Goal: Transaction & Acquisition: Purchase product/service

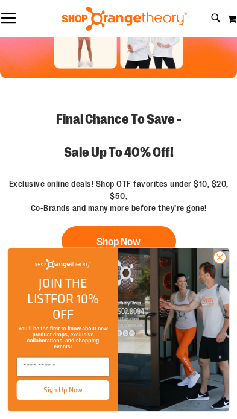
scroll to position [136, 0]
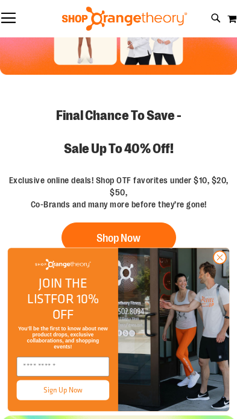
click at [214, 263] on circle "Close dialog" at bounding box center [219, 257] width 12 height 12
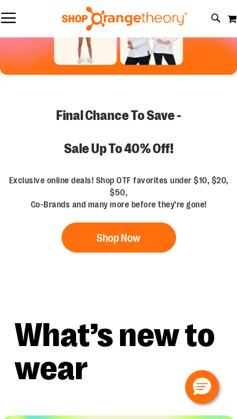
click at [93, 222] on button "Shop Now" at bounding box center [118, 237] width 114 height 30
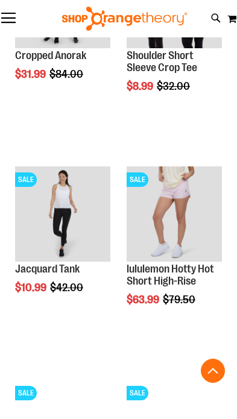
scroll to position [1754, 0]
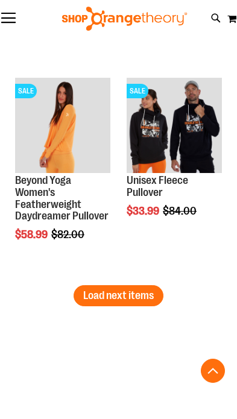
scroll to position [3793, 0]
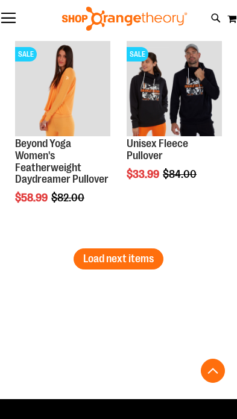
click at [102, 252] on span "Load next items" at bounding box center [118, 258] width 70 height 12
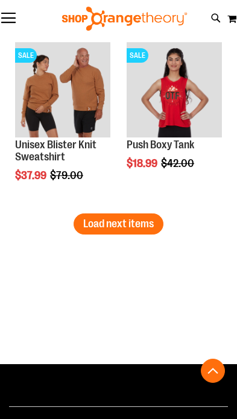
scroll to position [4239, 0]
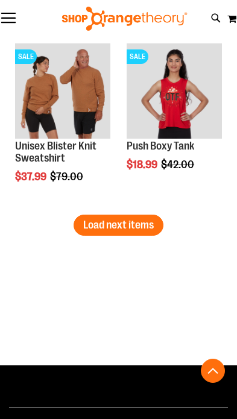
click at [100, 219] on span "Load next items" at bounding box center [118, 225] width 70 height 12
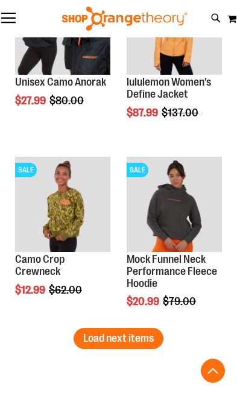
scroll to position [5222, 0]
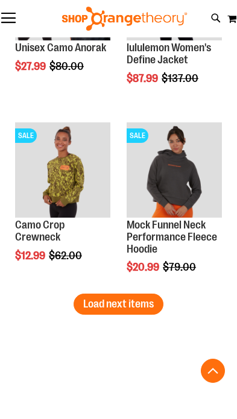
click at [102, 301] on span "Load next items" at bounding box center [118, 304] width 70 height 12
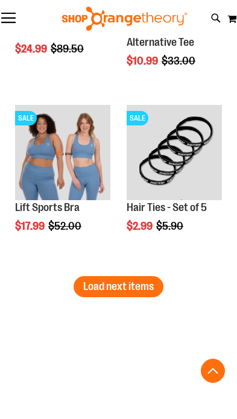
scroll to position [6312, 0]
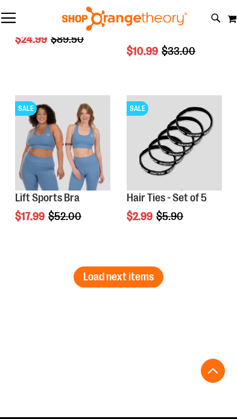
click at [91, 270] on span "Load next items" at bounding box center [118, 276] width 70 height 12
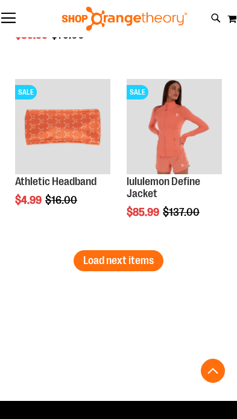
scroll to position [7405, 0]
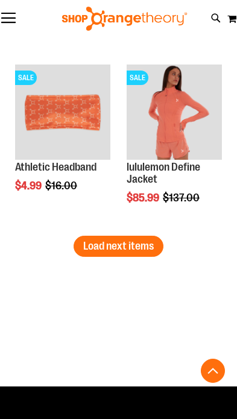
click at [97, 243] on span "Load next items" at bounding box center [118, 246] width 70 height 12
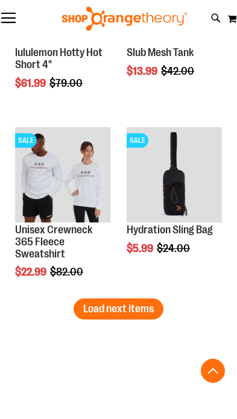
scroll to position [8447, 0]
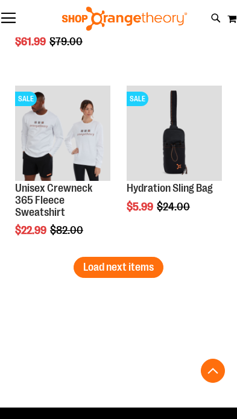
click at [97, 269] on span "Load next items" at bounding box center [118, 267] width 70 height 12
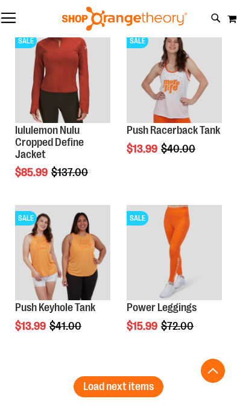
scroll to position [9395, 0]
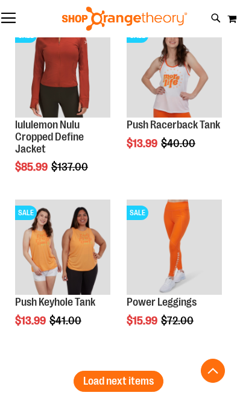
click at [99, 377] on span "Load next items" at bounding box center [118, 381] width 70 height 12
